Goal: Use online tool/utility: Use online tool/utility

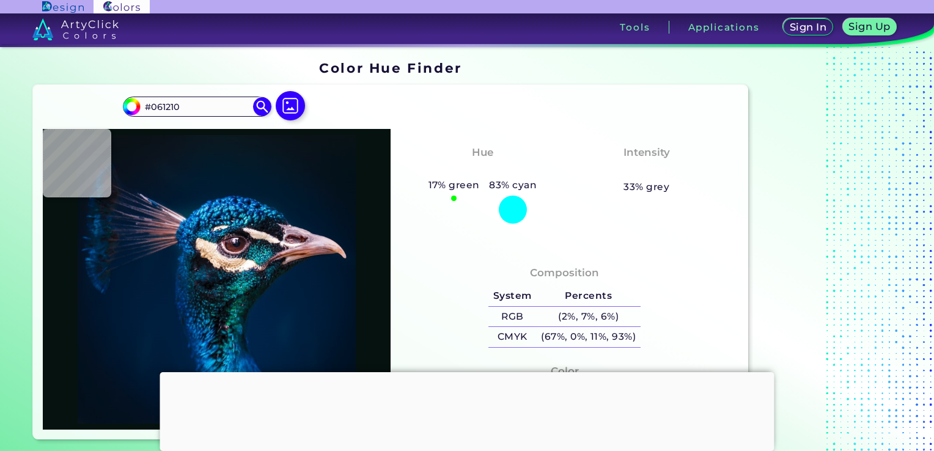
drag, startPoint x: 0, startPoint y: 0, endPoint x: 469, endPoint y: 364, distance: 593.2
click at [469, 372] on div at bounding box center [467, 372] width 614 height 0
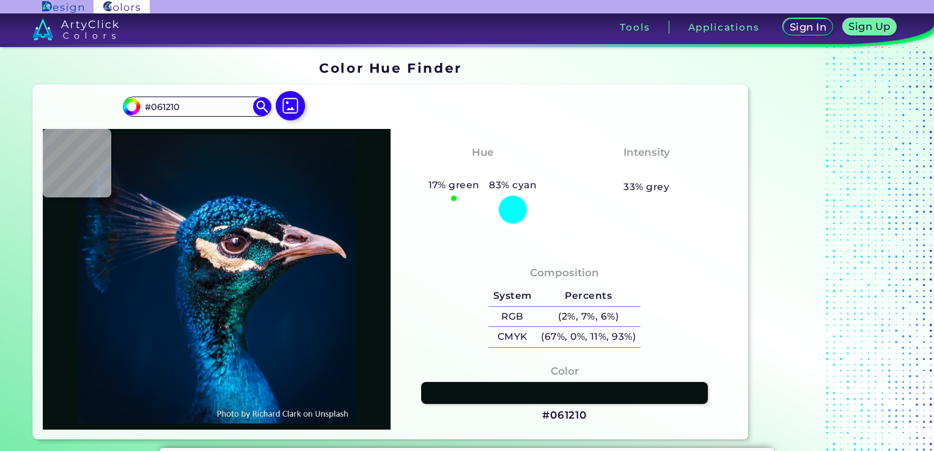
type input "#05121a"
type input "#05121A"
type input "#0a141e"
type input "#0A141E"
type input "#09161e"
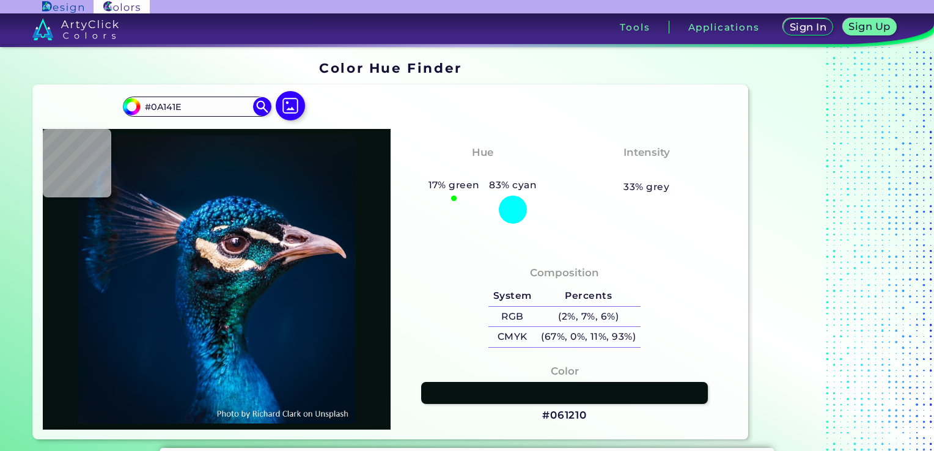
type input "#09161E"
type input "#0b151e"
type input "#0B151E"
type input "#09161e"
type input "#09161E"
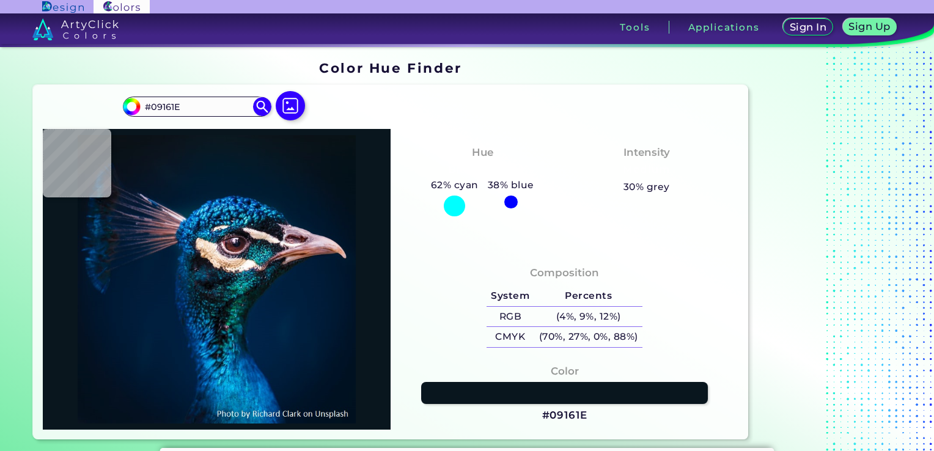
type input "#0a151e"
type input "#0A151E"
type input "#0b161c"
type input "#0B161C"
click at [260, 103] on img at bounding box center [262, 106] width 21 height 21
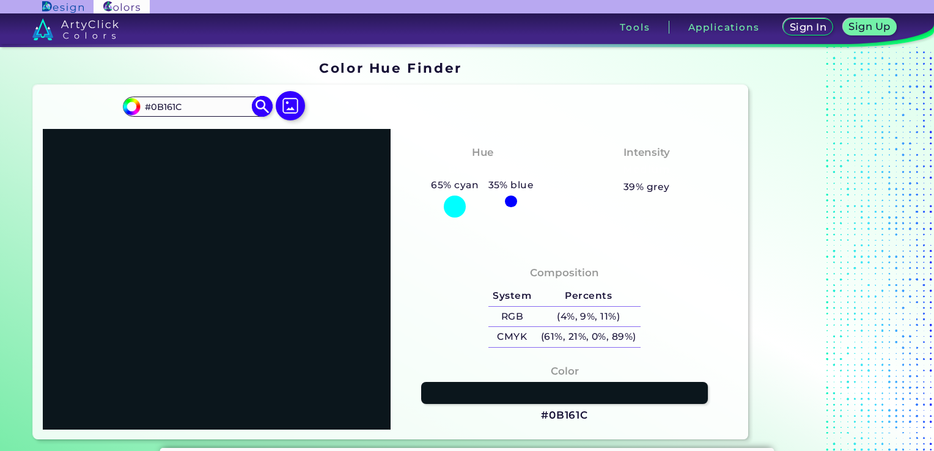
click at [268, 112] on img at bounding box center [262, 106] width 21 height 21
click at [289, 102] on img at bounding box center [290, 105] width 35 height 35
click at [0, 0] on input "file" at bounding box center [0, 0] width 0 height 0
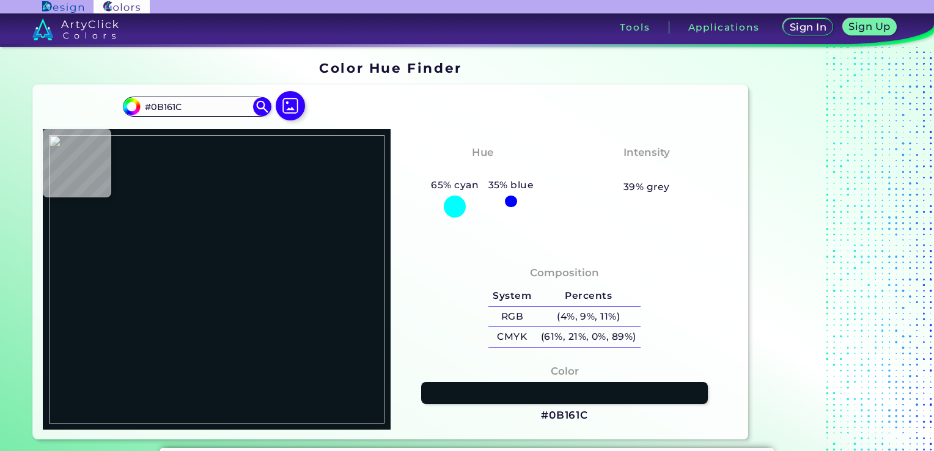
type input "#000000"
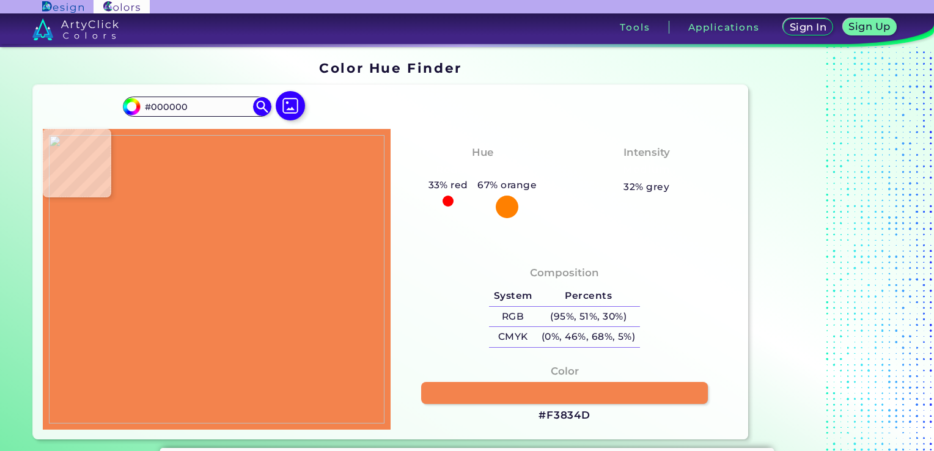
type input "#f3834d"
type input "#F3834D"
type input "#f3804e"
type input "#F3804E"
type input "#ffffff"
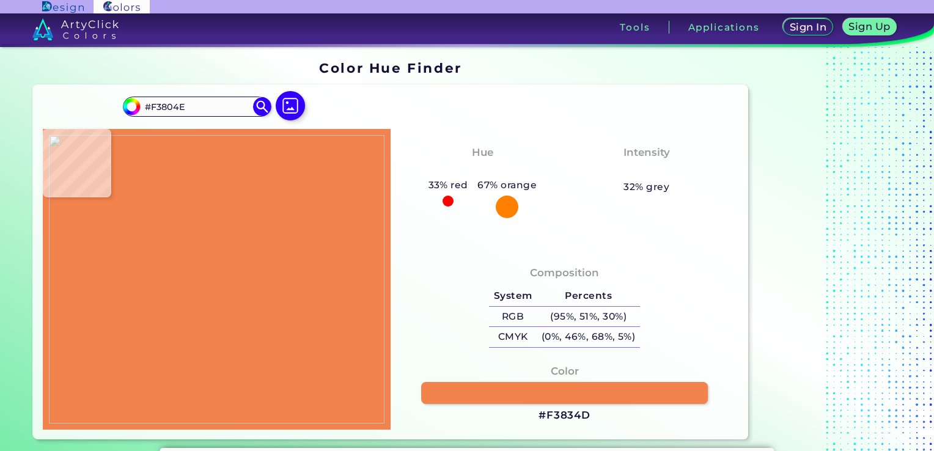
type input "#FFFFFF"
type input "#76cdd6"
type input "#76CDD6"
type input "#74cdd5"
type input "#74CDD5"
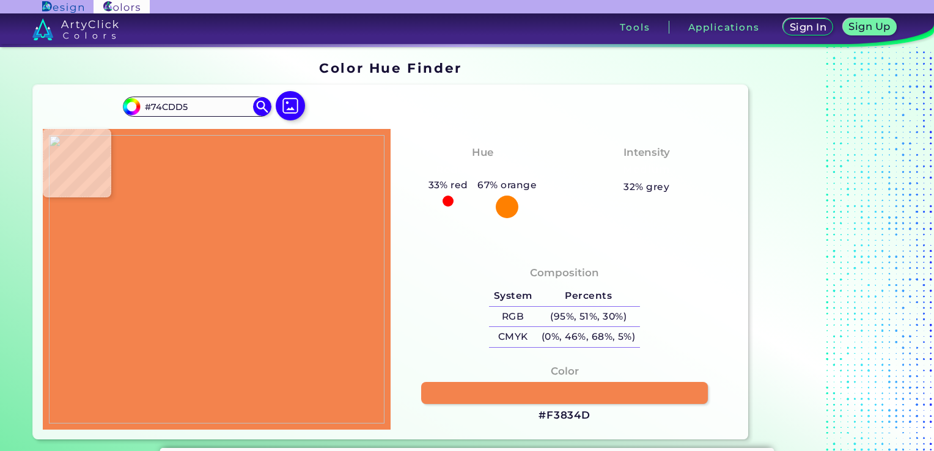
type input "#77cad5"
type input "#77CAD5"
type input "#7dd0d8"
type input "#7DD0D8"
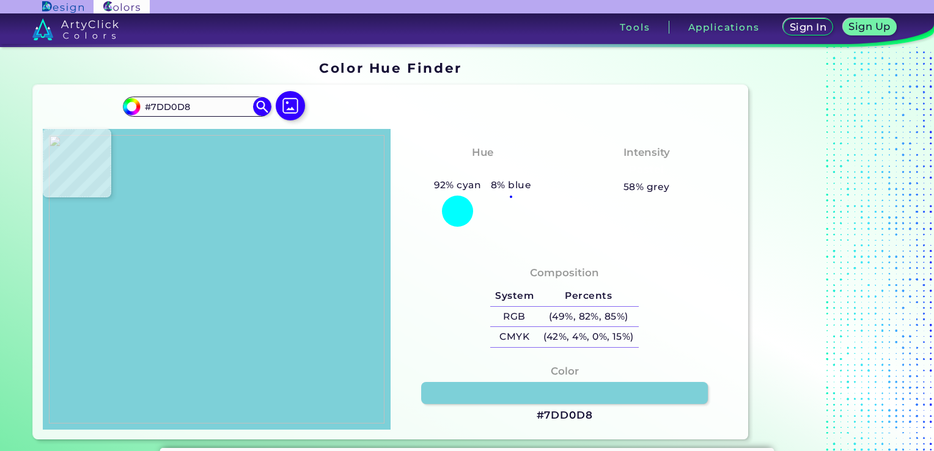
type input "#9ae7f1"
type input "#9AE7F1"
type input "#9ee6f2"
type input "#9EE6F2"
type input "#99e1ed"
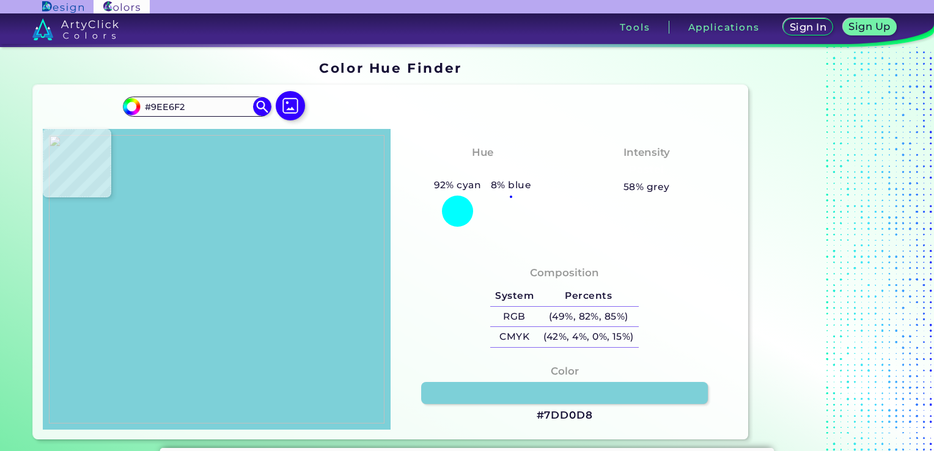
type input "#99E1ED"
type input "#96dfe8"
type input "#96DFE8"
type input "#96deea"
type input "#96DEEA"
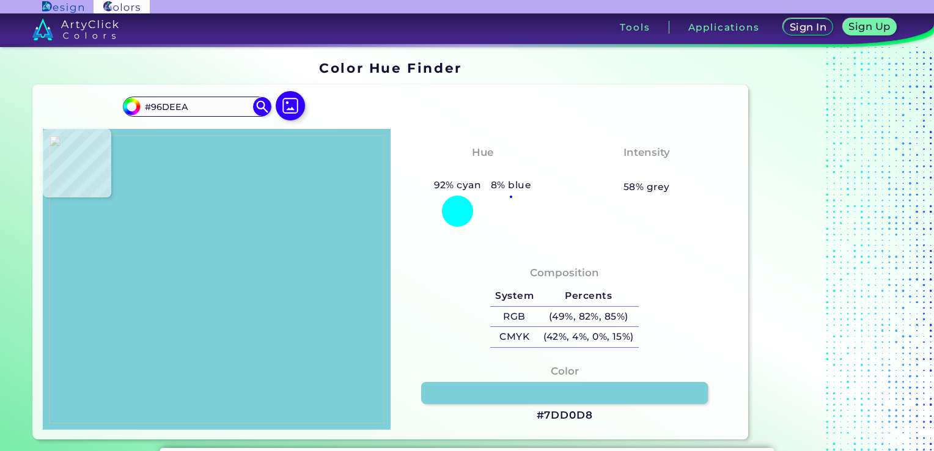
type input "#93dbe9"
type input "#93DBE9"
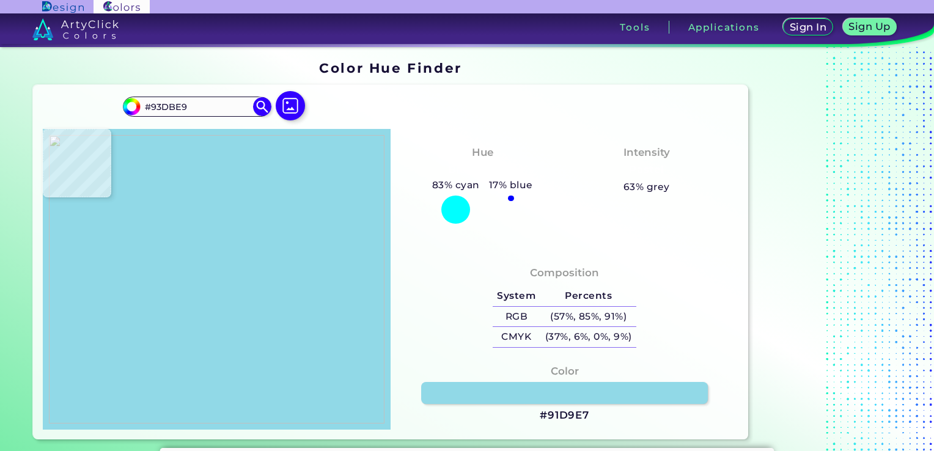
type input "#91d9e7"
type input "#91D9E7"
type input "#8fd9e4"
type input "#8FD9E4"
type input "#8dd7e2"
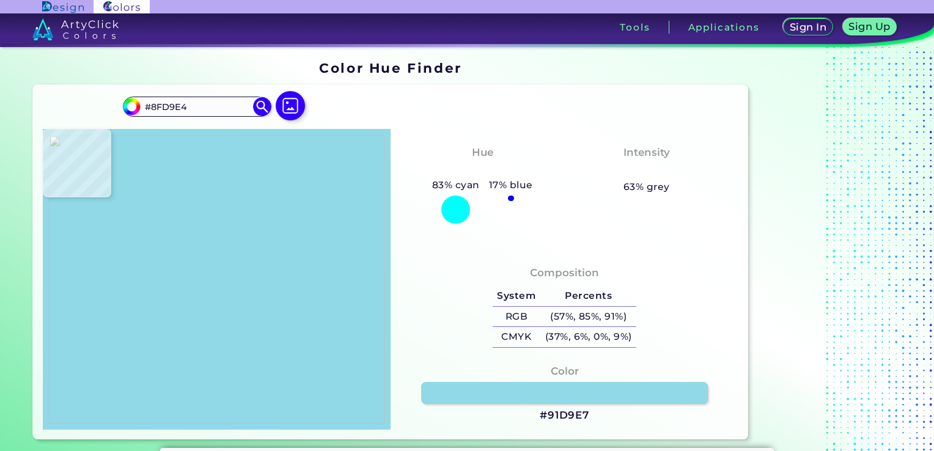
type input "#8DD7E2"
type input "#88d6de"
type input "#88D6DE"
type input "#8ad5e0"
type input "#8AD5E0"
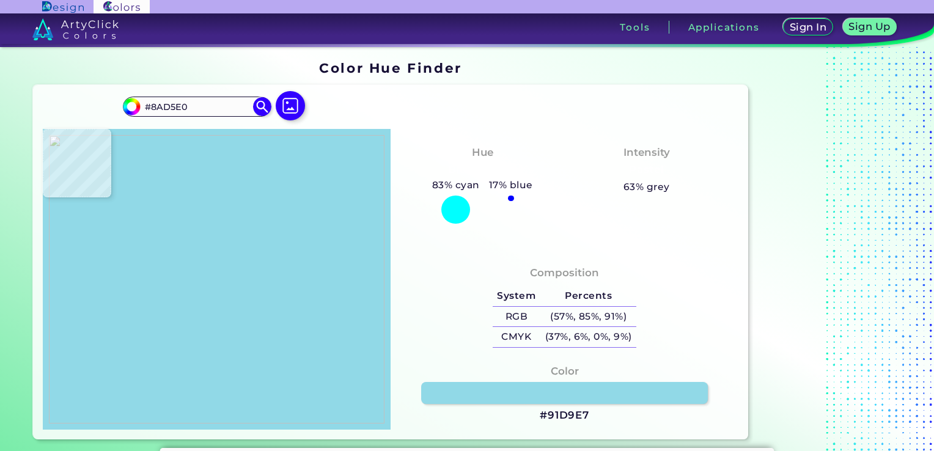
type input "#89d5db"
type input "#89D5DB"
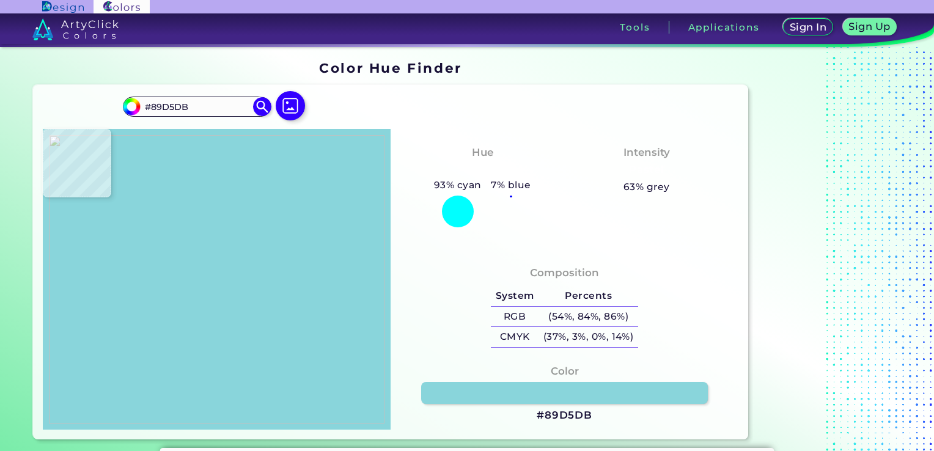
type input "#89d6e0"
type input "#89D6E0"
type input "#8ad6e1"
type input "#8AD6E1"
type input "#8dd7e2"
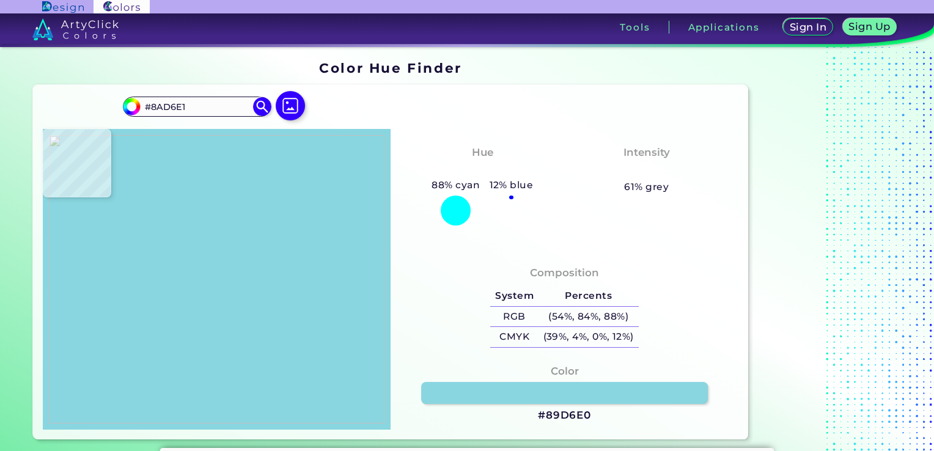
type input "#8DD7E2"
type input "#8ed8e3"
type input "#8ED8E3"
type input "#90d8e6"
type input "#90D8E6"
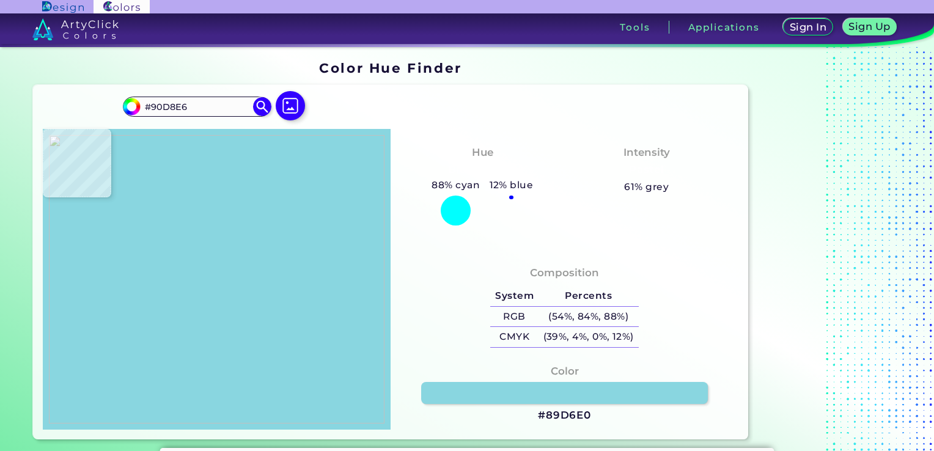
type input "#91d9e7"
type input "#91D9E7"
type input "#92dbe9"
type input "#92DBE9"
type input "#94dcea"
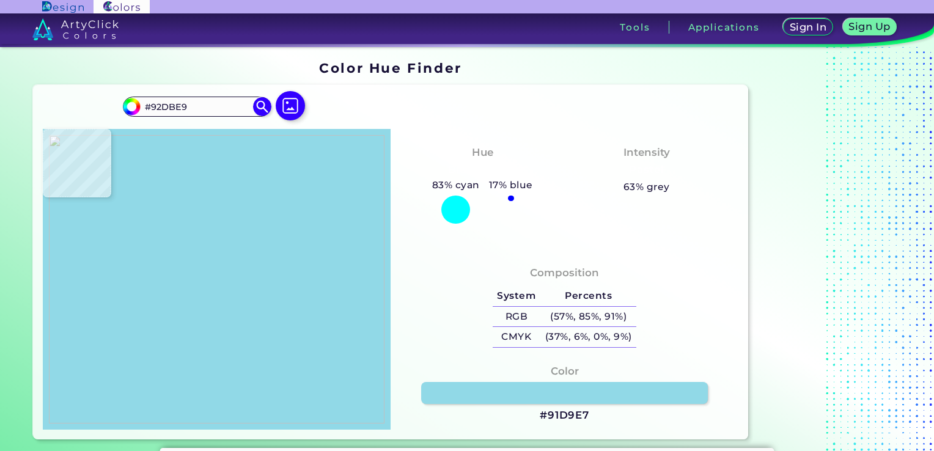
type input "#94DCEA"
type input "#96deec"
type input "#96DEEC"
type input "#97dfed"
type input "#97DFED"
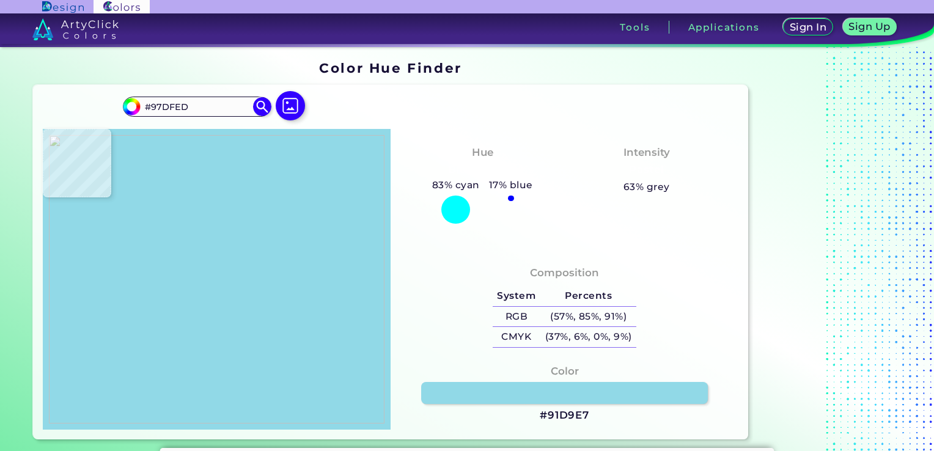
type input "#97e0e9"
type input "#97E0E9"
type input "#9ce2ee"
type input "#9CE2EE"
type input "#9fe5f1"
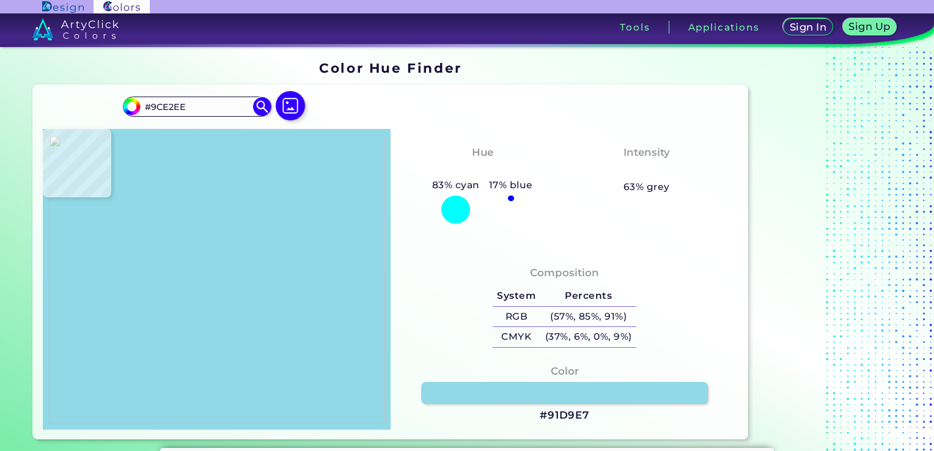
type input "#9FE5F1"
type input "#a0e8f4"
type input "#A0E8F4"
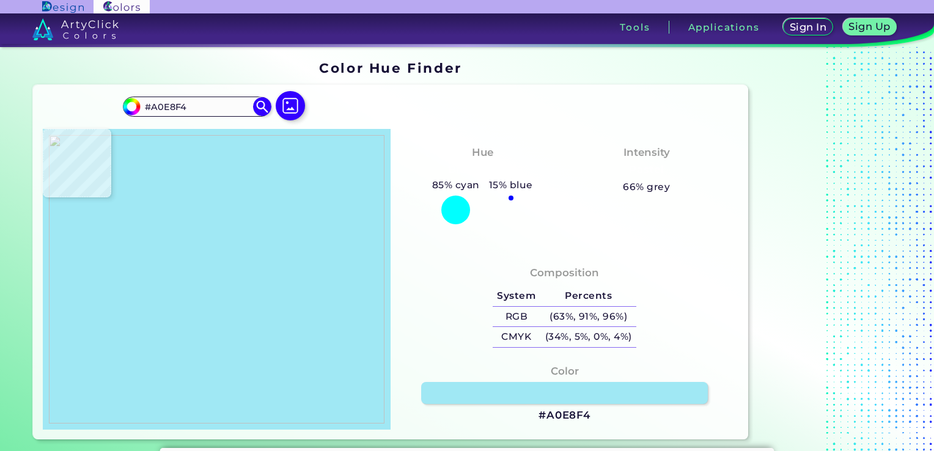
type input "#9be5f0"
type input "#9BE5F0"
type input "#89d5e2"
type input "#89D5E2"
type input "#78ccd6"
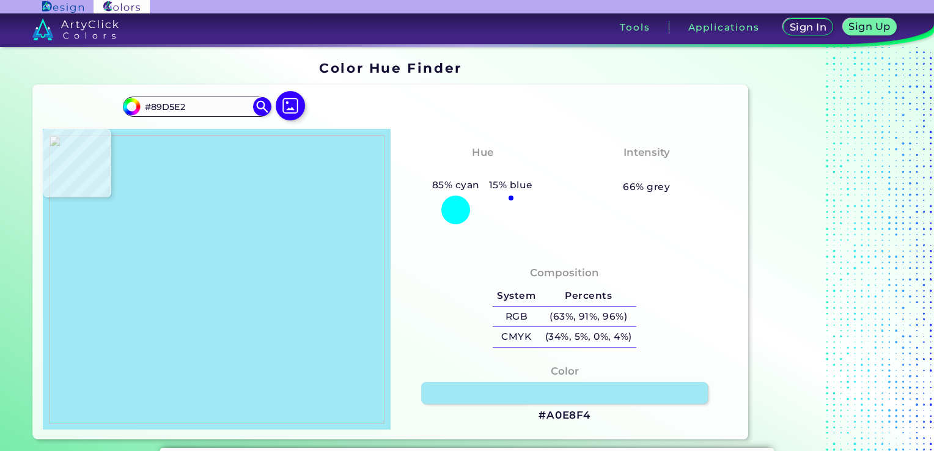
type input "#78CCD6"
type input "#78cdd7"
type input "#78CDD7"
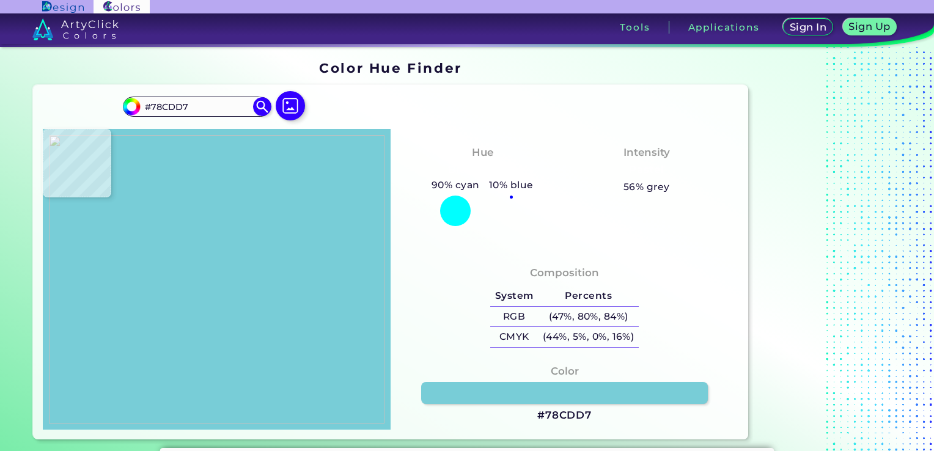
type input "#7ecfda"
type input "#7ECFDA"
type input "#89d5e2"
type input "#89D5E2"
type input "#9ee7f2"
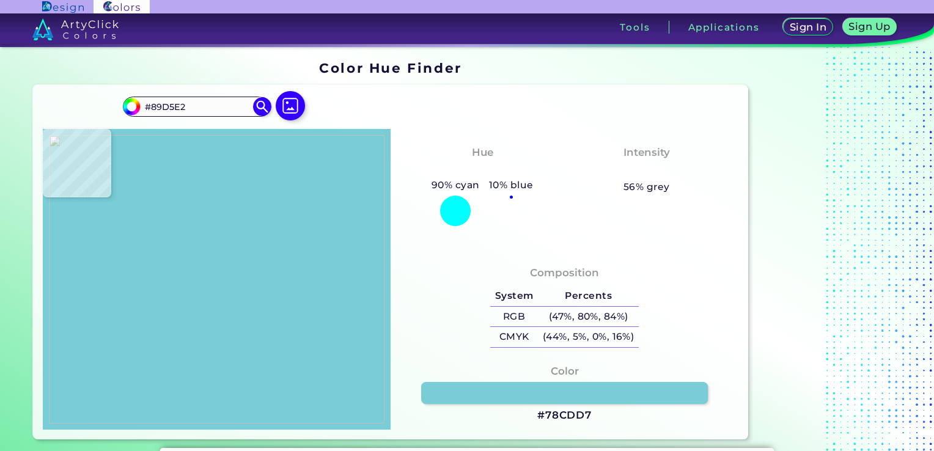
type input "#9EE7F2"
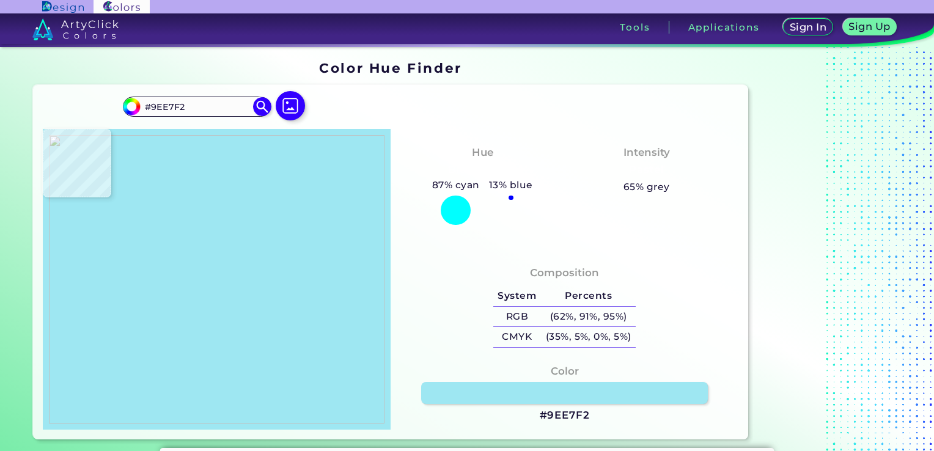
type input "#a0e9f5"
type input "#A0E9F5"
type input "#a1e9f5"
type input "#A1E9F5"
type input "#a0e6f2"
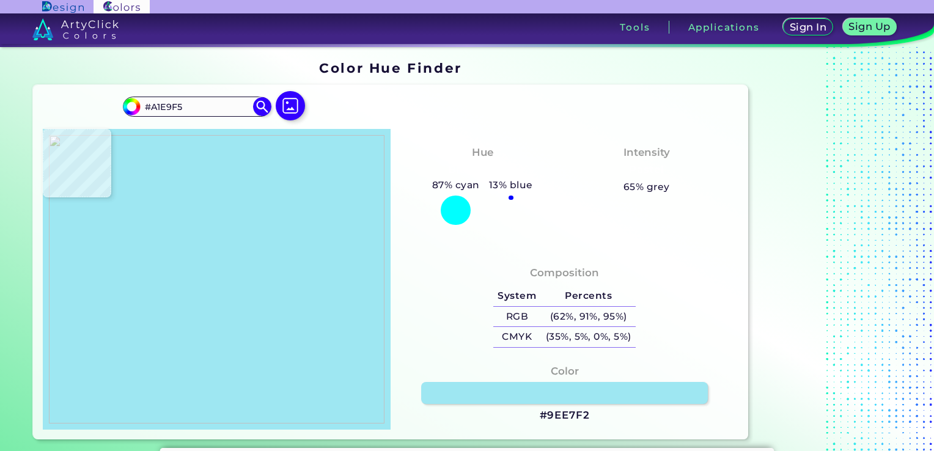
type input "#A0E6F2"
type input "#9ce2ee"
type input "#9CE2EE"
type input "#97e0e9"
type input "#97E0E9"
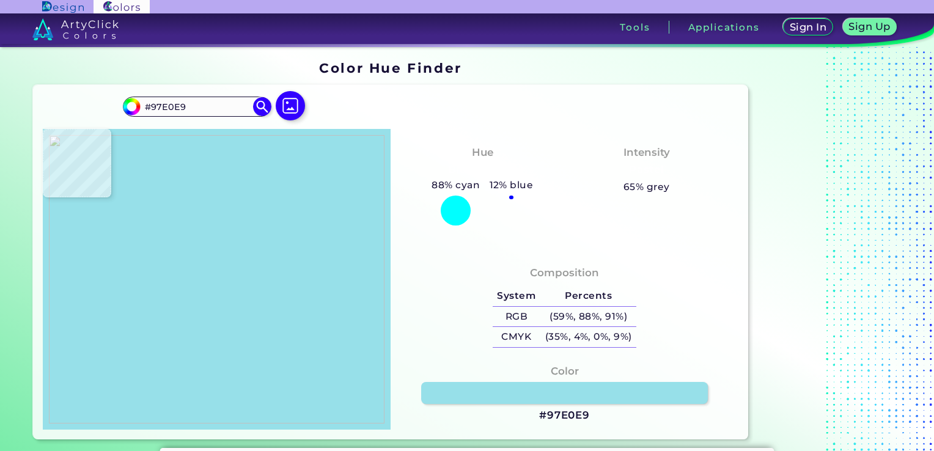
type input "#96dfe8"
type input "#96DFE8"
type input "#92dce6"
type input "#92DCE6"
type input "#92dce7"
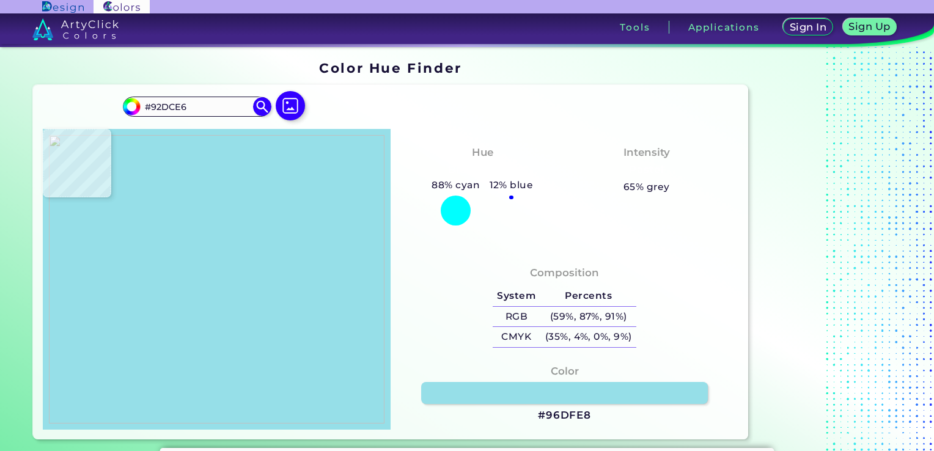
type input "#92DCE7"
type input "#95dfea"
type input "#95DFEA"
type input "#92dce7"
type input "#92DCE7"
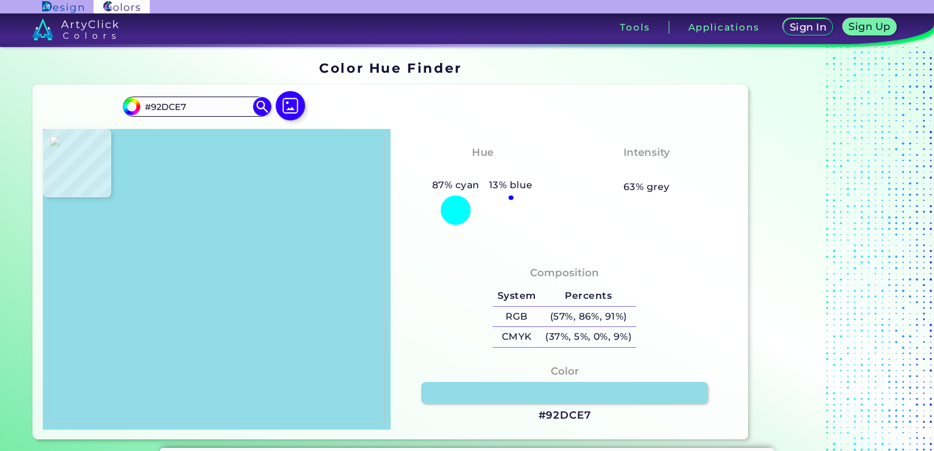
type input "#ffffff"
type input "#FFFFFF"
type input "#e8b33d"
type input "#E8B33D"
type input "#e1bc3f"
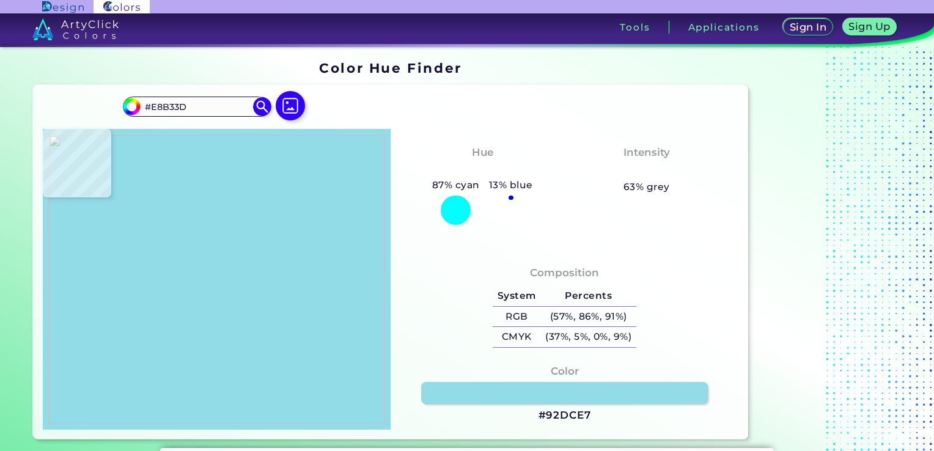
type input "#E1BC3F"
type input "#dbbf40"
type input "#DBBF40"
type input "#d7c143"
type input "#D7C143"
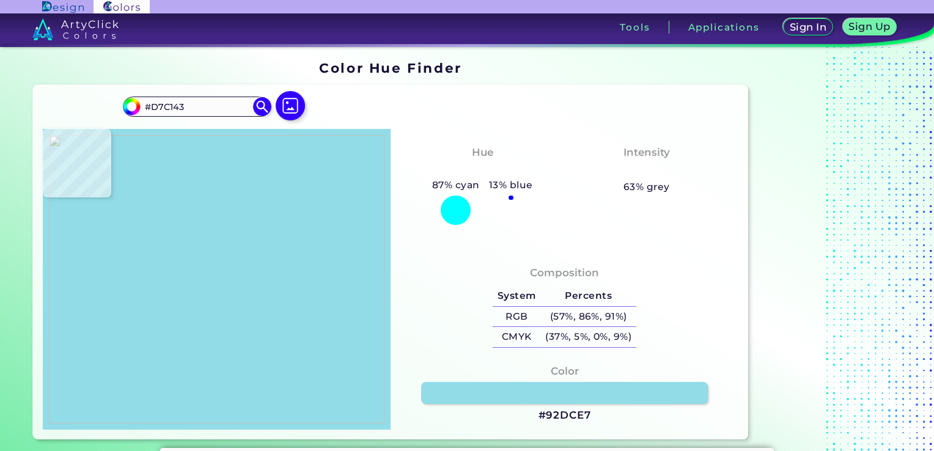
type input "#d4c345"
type input "#D4C345"
type input "#cec447"
type input "#CEC447"
type input "#c9c64b"
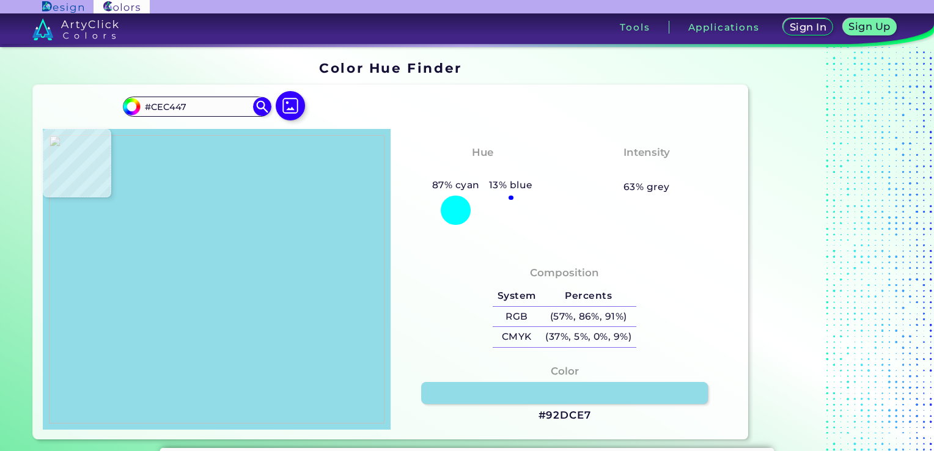
type input "#C9C64B"
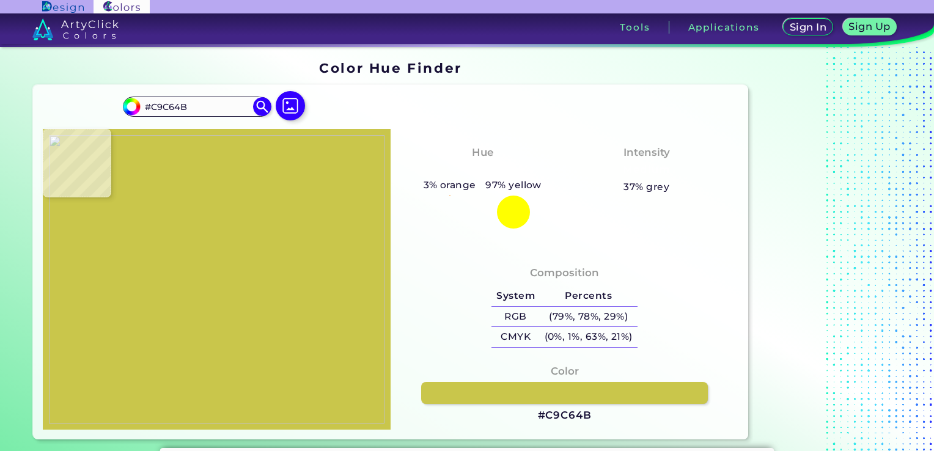
type input "#c4c64e"
type input "#C4C64E"
type input "#bec752"
type input "#BEC752"
type input "#bcc754"
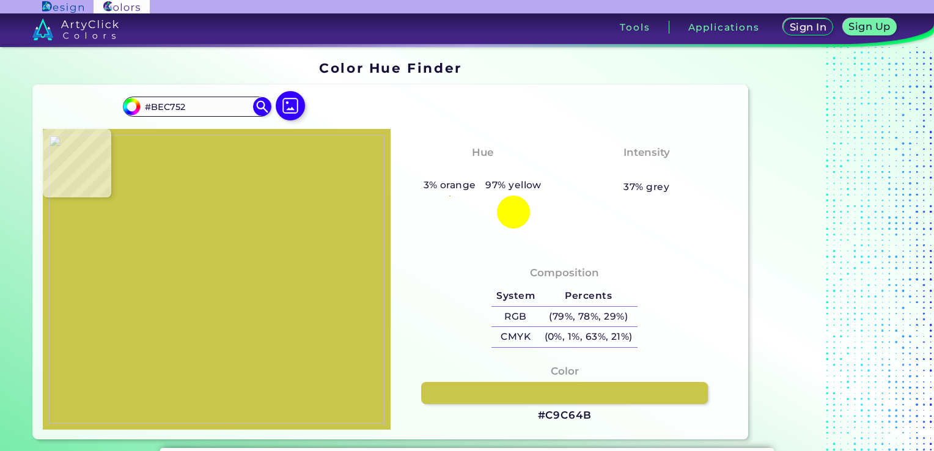
type input "#BCC754"
type input "#b7c758"
type input "#B7C758"
type input "#b1c75c"
type input "#B1C75C"
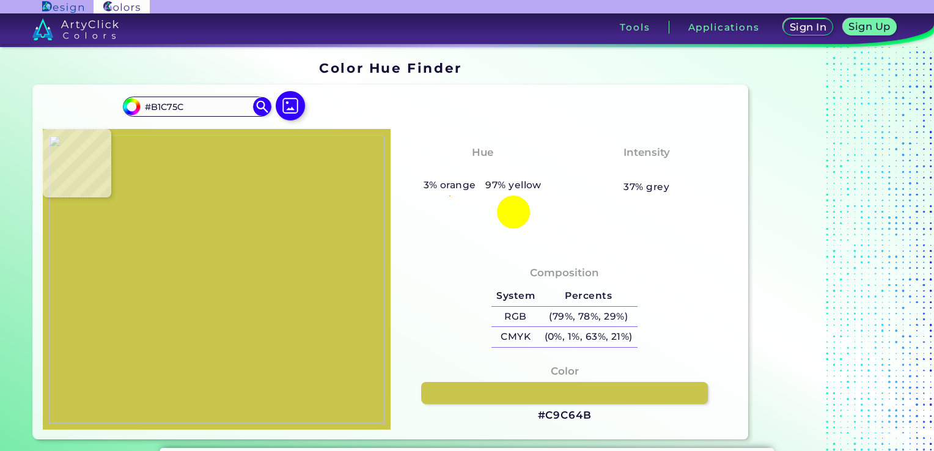
type input "#acc75f"
type input "#ACC75F"
type input "#a9c761"
type input "#A9C761"
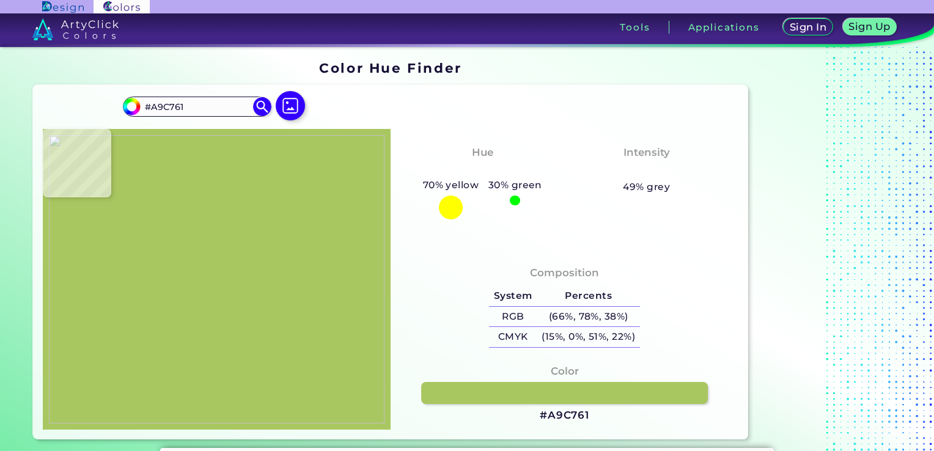
type input "#a7c763"
type input "#A7C763"
type input "#a3c766"
type input "#A3C766"
type input "#a0c769"
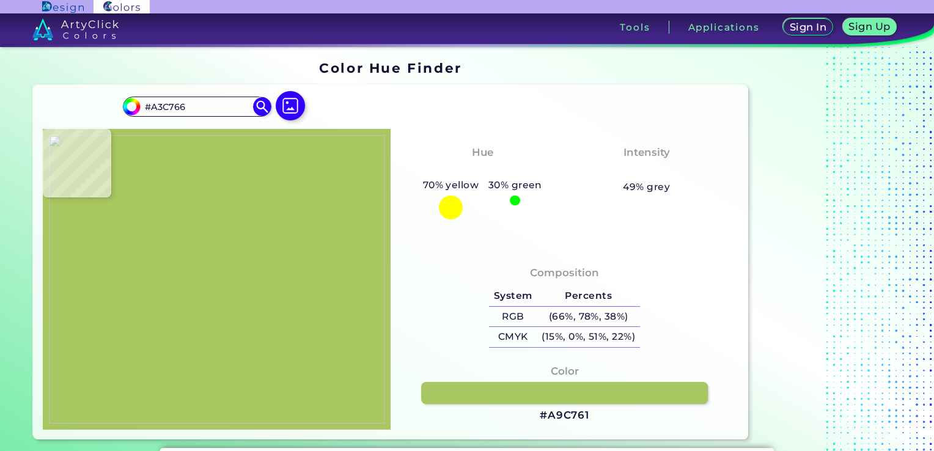
type input "#A0C769"
type input "#9dc76b"
type input "#9DC76B"
type input "#99c66f"
type input "#99C66F"
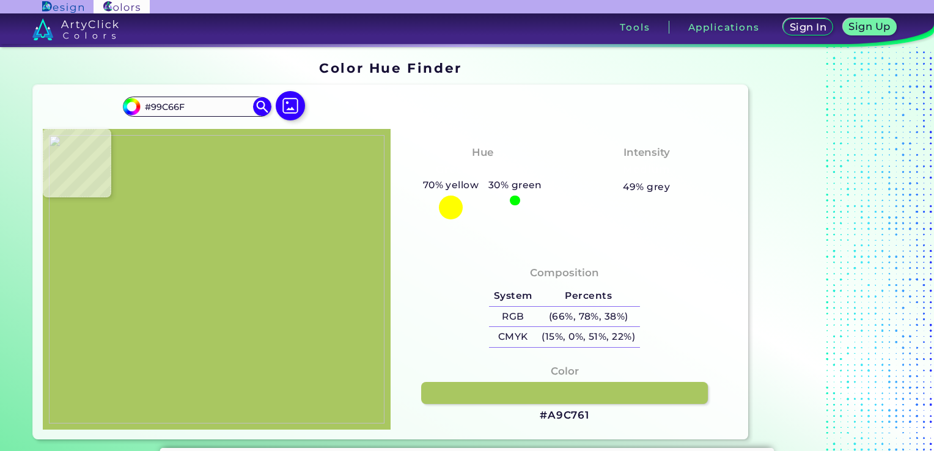
type input "#96c671"
type input "#96C671"
type input "#94c672"
type input "#94C672"
type input "#92c573"
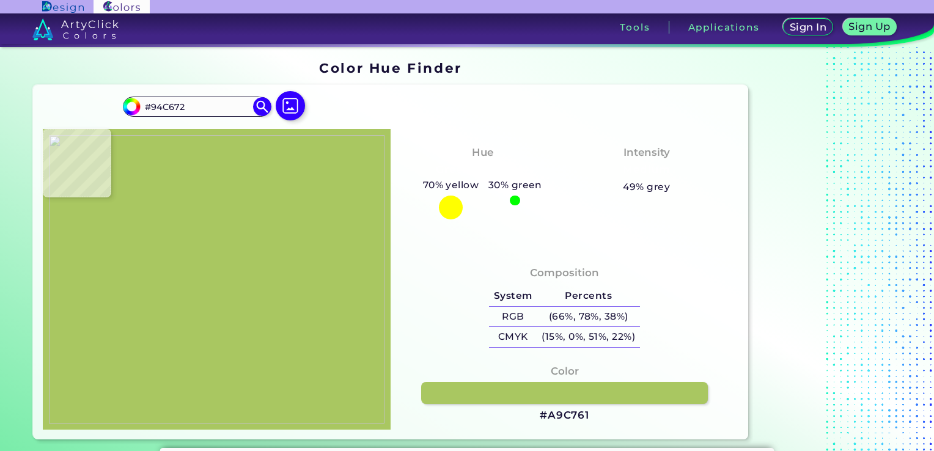
type input "#92C573"
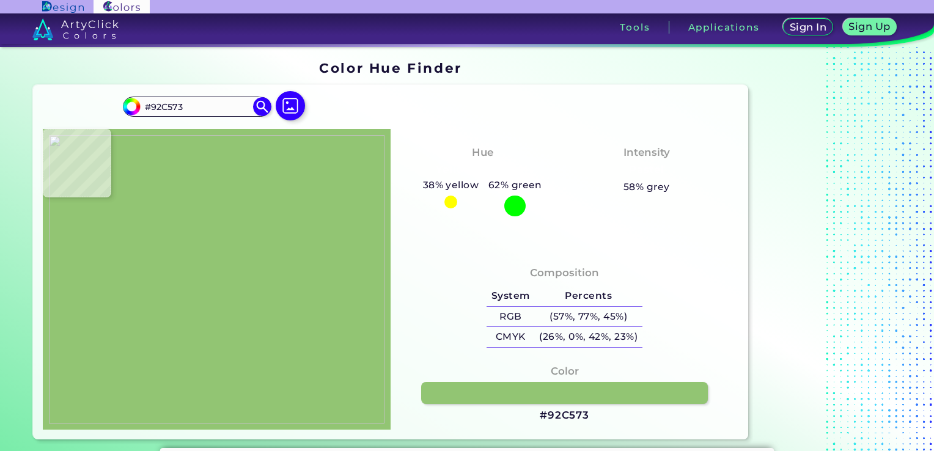
type input "#91c574"
type input "#91C574"
type input "#8fc576"
type input "#8FC576"
type input "#8cc578"
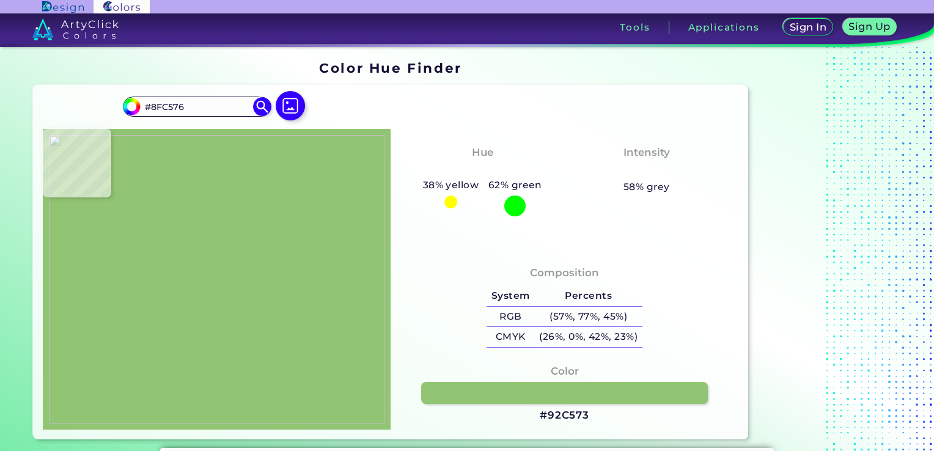
type input "#8CC578"
type input "#8ac47a"
type input "#8AC47A"
type input "#89c47b"
type input "#89C47B"
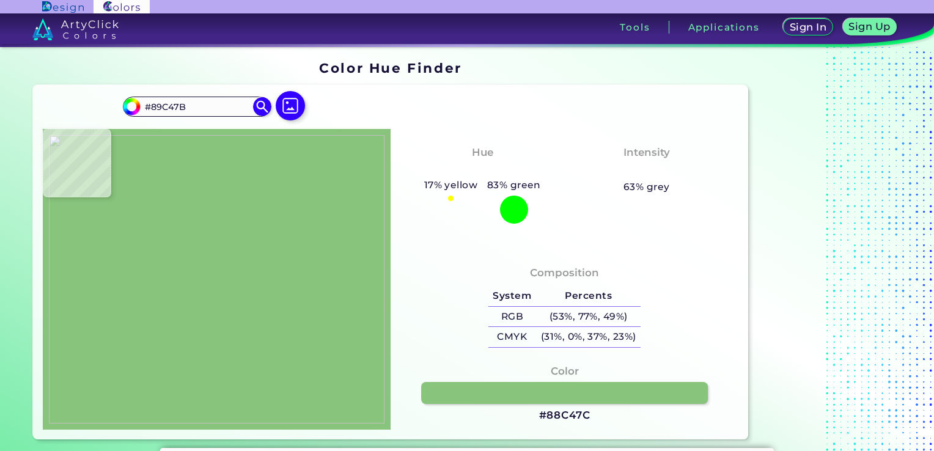
type input "#88c47c"
type input "#88C47C"
type input "#87c47d"
type input "#87C47D"
type input "#86c47e"
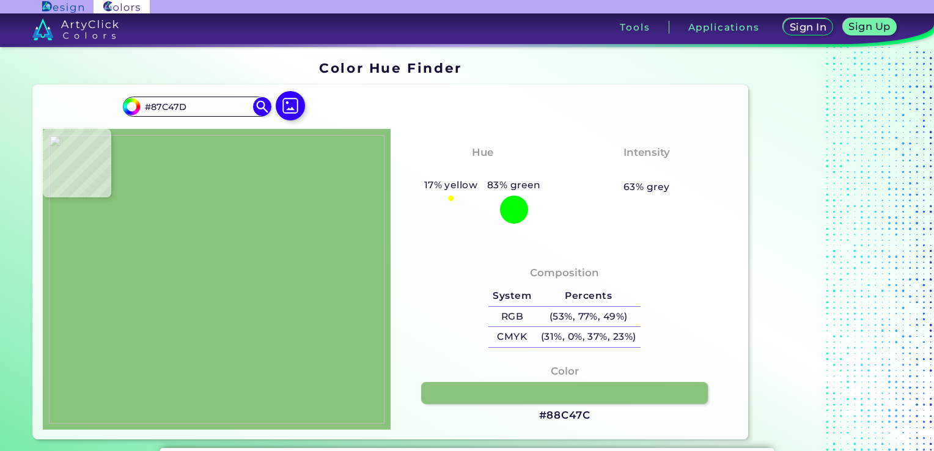
type input "#86C47E"
type input "#83c480"
type input "#83C480"
type input "#82c481"
type input "#82C481"
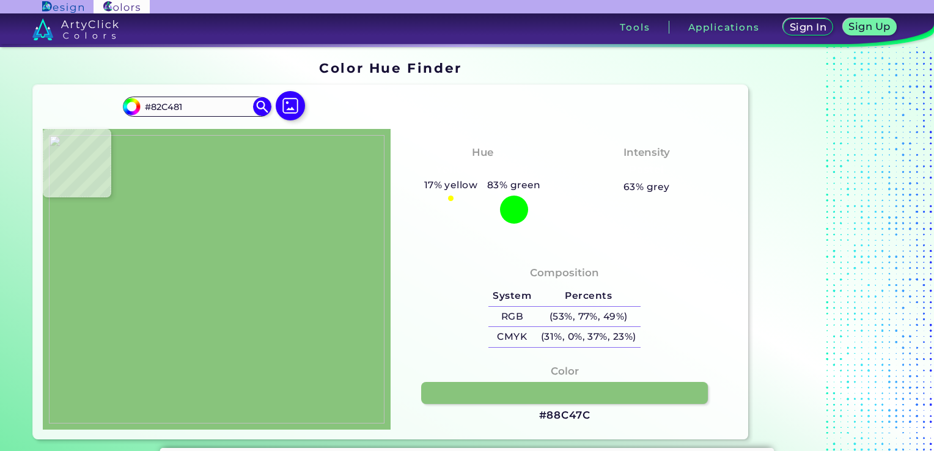
type input "#7fc483"
type input "#7FC483"
type input "#7ec484"
type input "#7EC484"
type input "#7dc385"
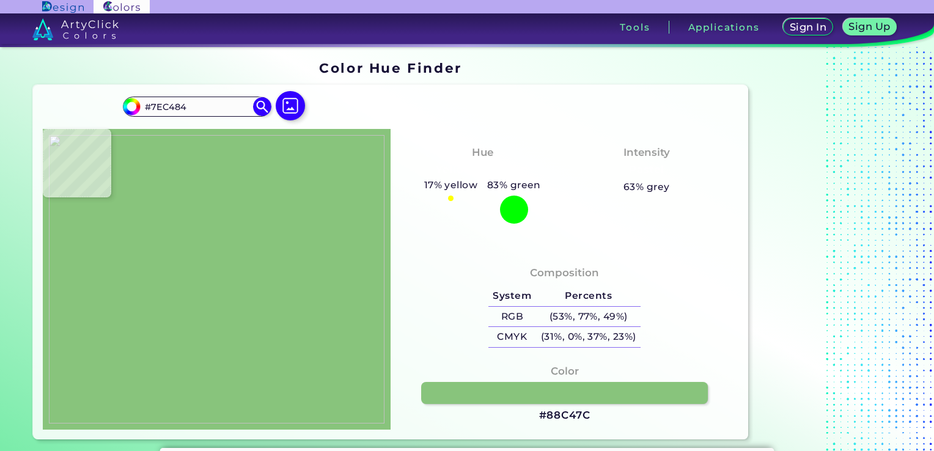
type input "#7DC385"
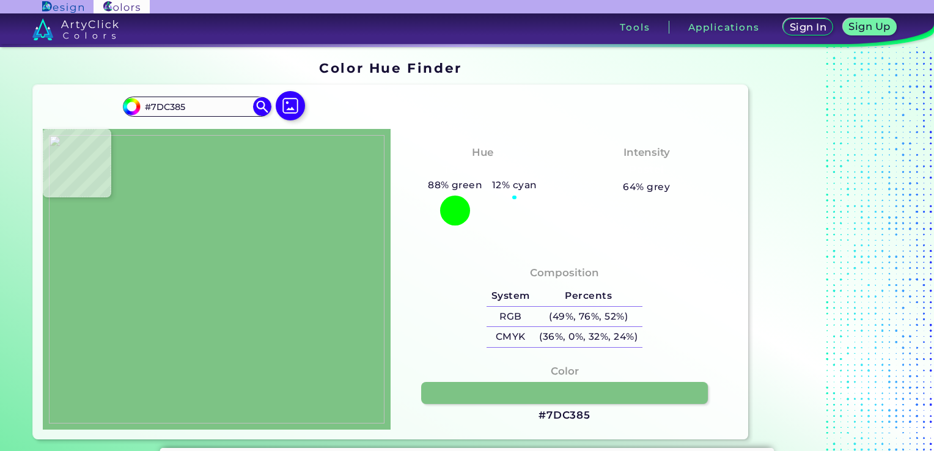
type input "#7ac387"
type input "#7AC387"
type input "#75c28b"
type input "#75C28B"
type input "#69c095"
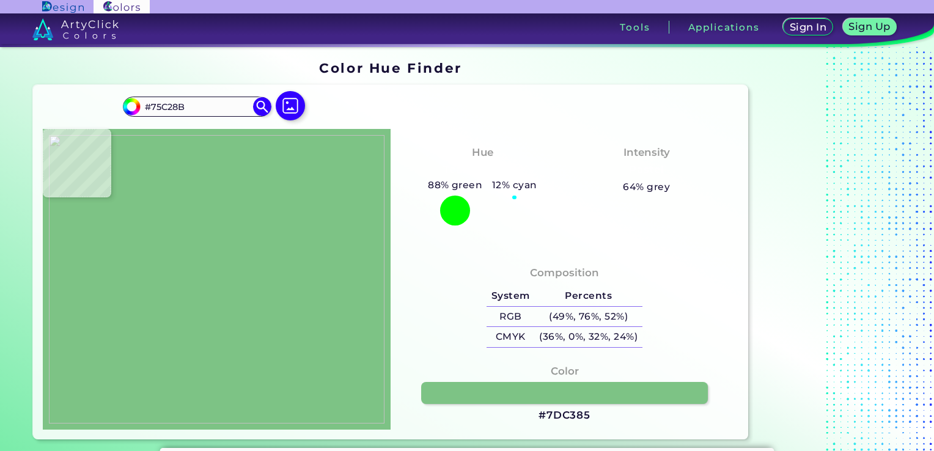
type input "#69C095"
type input "#68bf96"
type input "#68BF96"
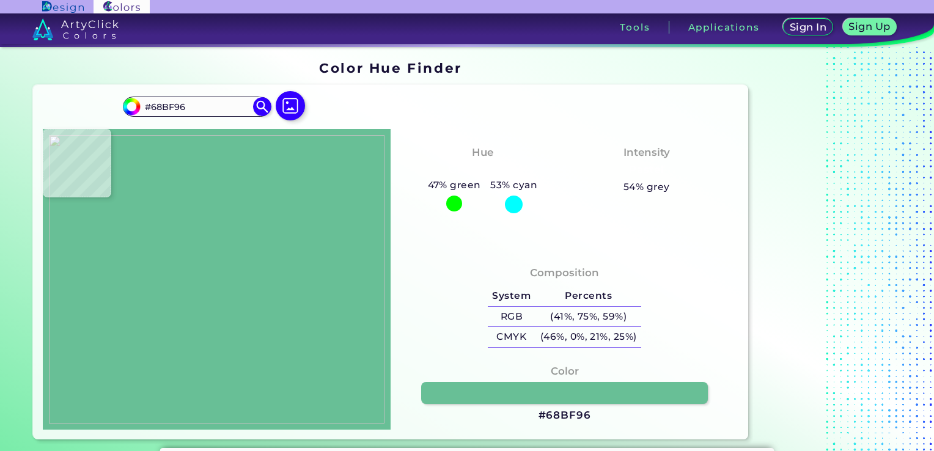
type input "#66bf98"
type input "#66BF98"
type input "#63bf9a"
type input "#63BF9A"
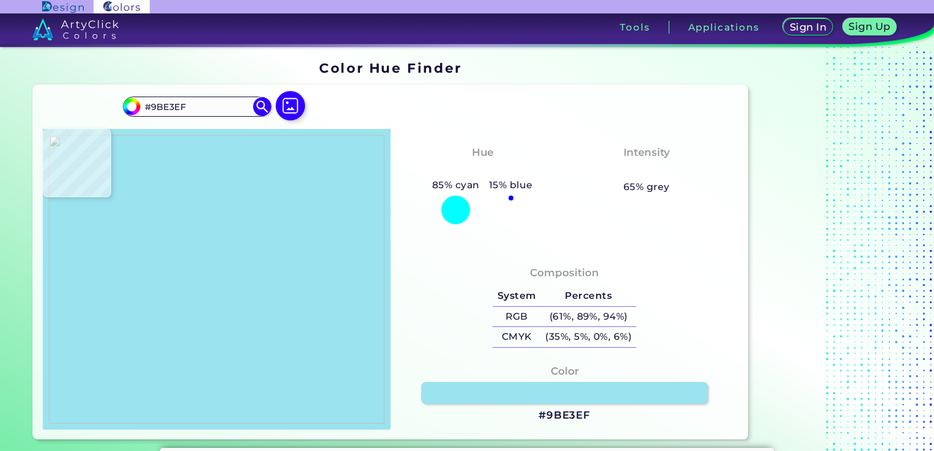
click at [176, 213] on img at bounding box center [216, 279] width 335 height 288
click at [544, 413] on h3 "#9BE3EF" at bounding box center [564, 415] width 52 height 15
click at [540, 410] on h3 "#9BE3EF copied" at bounding box center [564, 415] width 52 height 15
